Goal: Task Accomplishment & Management: Manage account settings

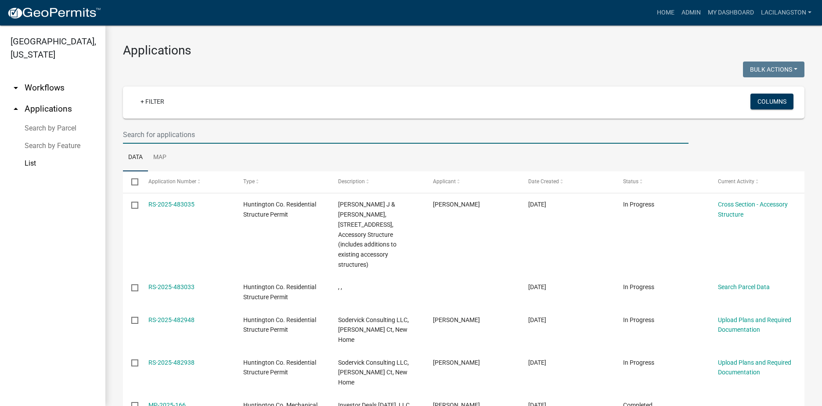
click at [53, 17] on img at bounding box center [54, 13] width 94 height 13
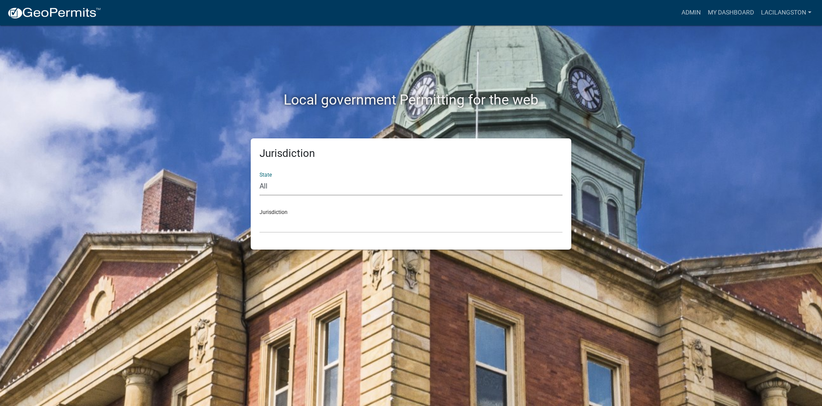
click at [276, 191] on select "All [US_STATE] [US_STATE] [US_STATE] [US_STATE] [US_STATE] [US_STATE] [US_STATE…" at bounding box center [410, 186] width 303 height 18
select select "[US_STATE]"
click at [259, 177] on select "All Colorado Georgia Indiana Iowa Kansas Minnesota Ohio South Carolina Wisconsin" at bounding box center [410, 186] width 303 height 18
click at [272, 219] on select "City of Charlestown, Indiana City of Jeffersonville, Indiana City of Logansport…" at bounding box center [410, 224] width 303 height 18
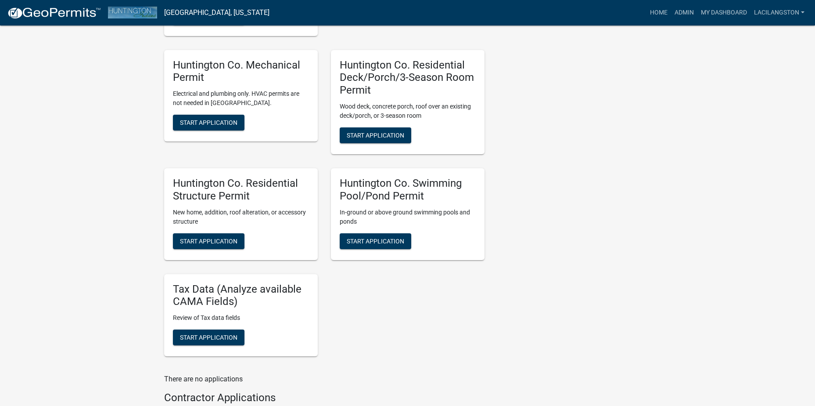
scroll to position [307, 0]
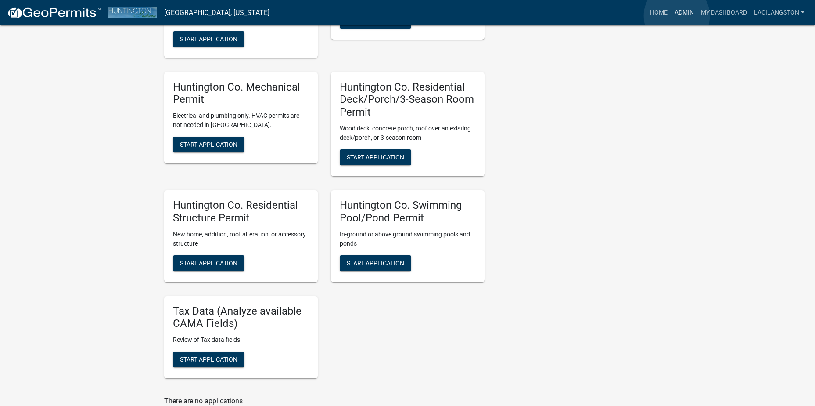
click at [677, 16] on link "Admin" at bounding box center [684, 12] width 26 height 17
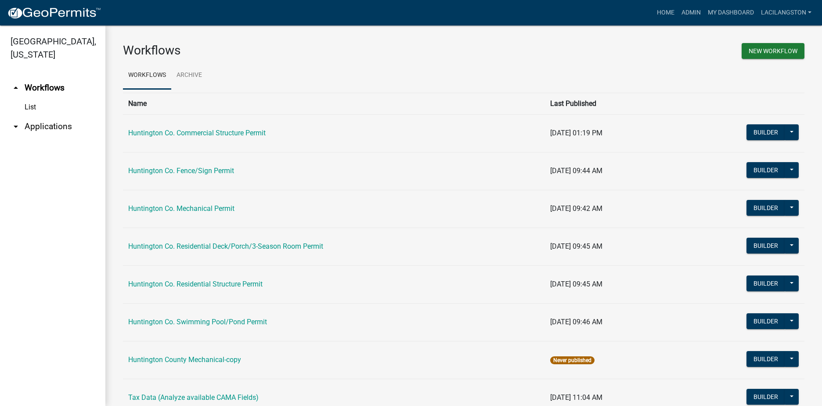
click at [58, 127] on link "arrow_drop_down Applications" at bounding box center [52, 126] width 105 height 21
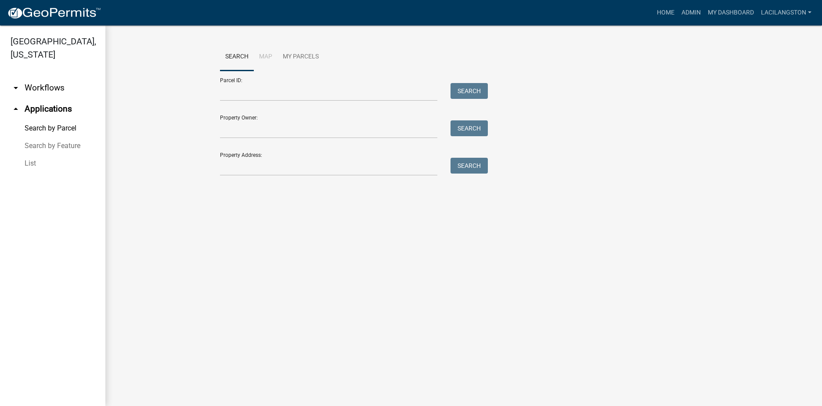
click at [34, 166] on link "List" at bounding box center [52, 163] width 105 height 18
